Goal: Information Seeking & Learning: Find specific page/section

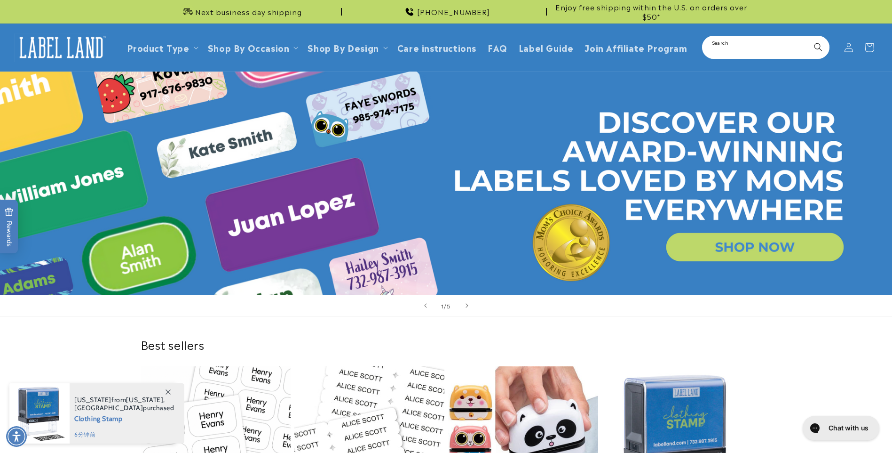
click at [740, 49] on input "Search" at bounding box center [766, 47] width 126 height 21
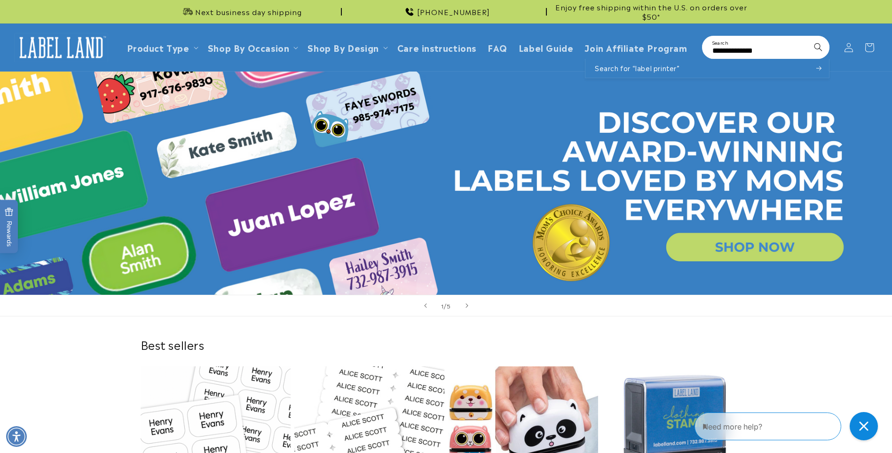
type input "**********"
click at [808, 37] on button "Search" at bounding box center [818, 47] width 21 height 21
